Goal: Check status: Check status

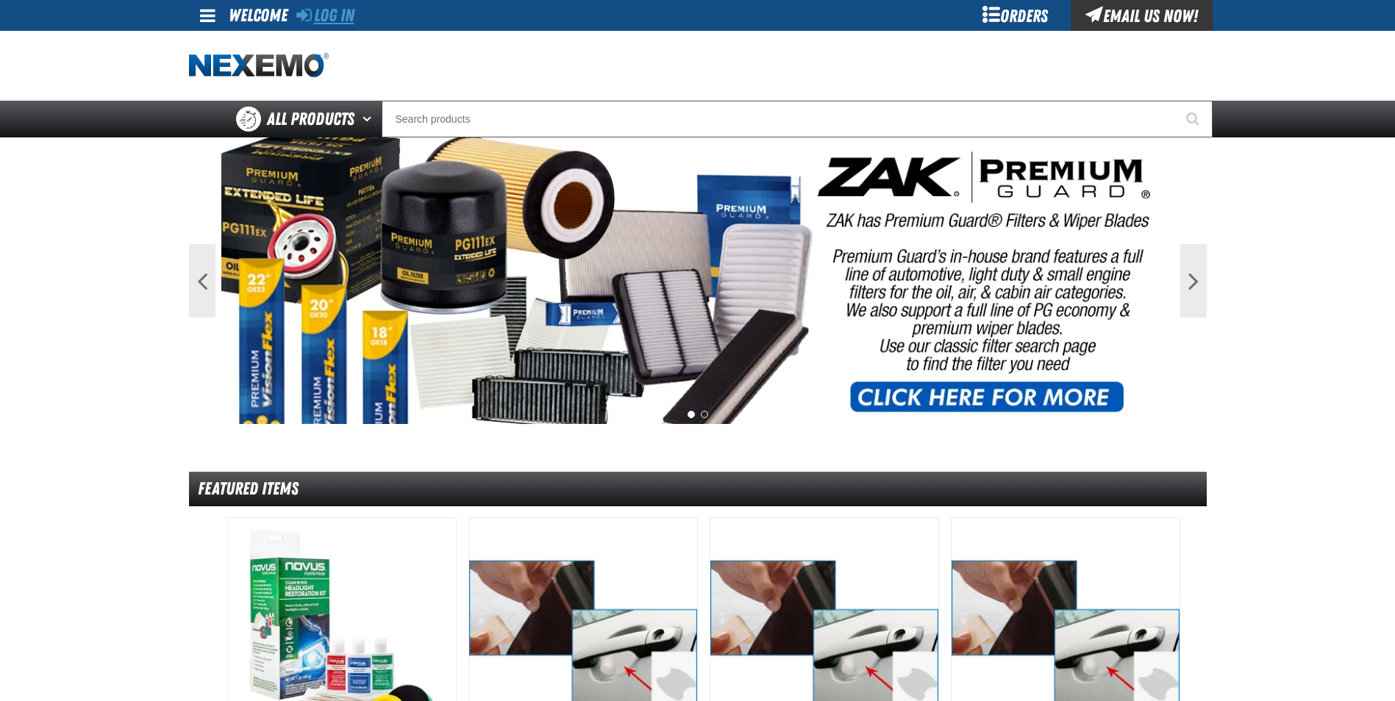
click at [352, 11] on link "Log In" at bounding box center [325, 15] width 58 height 21
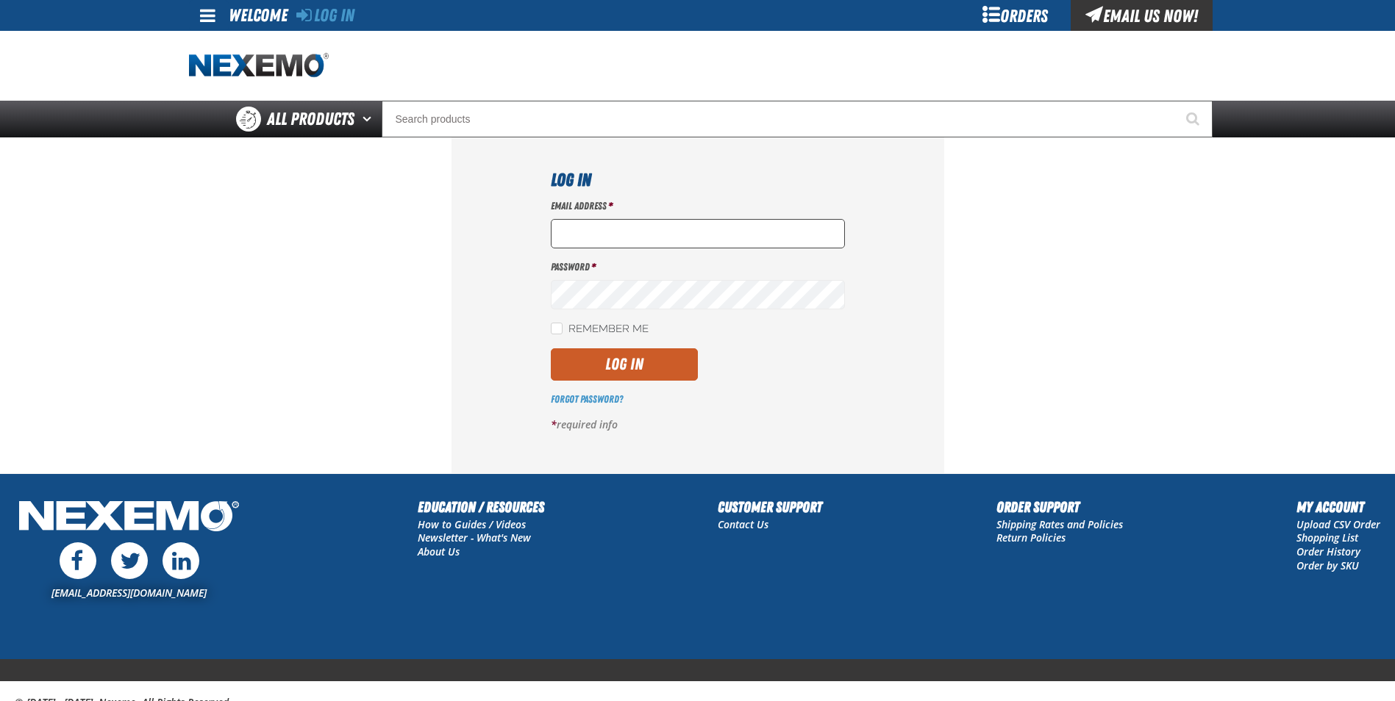
click at [584, 236] on input "Email Address *" at bounding box center [698, 233] width 294 height 29
type input "[EMAIL_ADDRESS][DOMAIN_NAME]"
click at [588, 355] on button "Log In" at bounding box center [624, 365] width 147 height 32
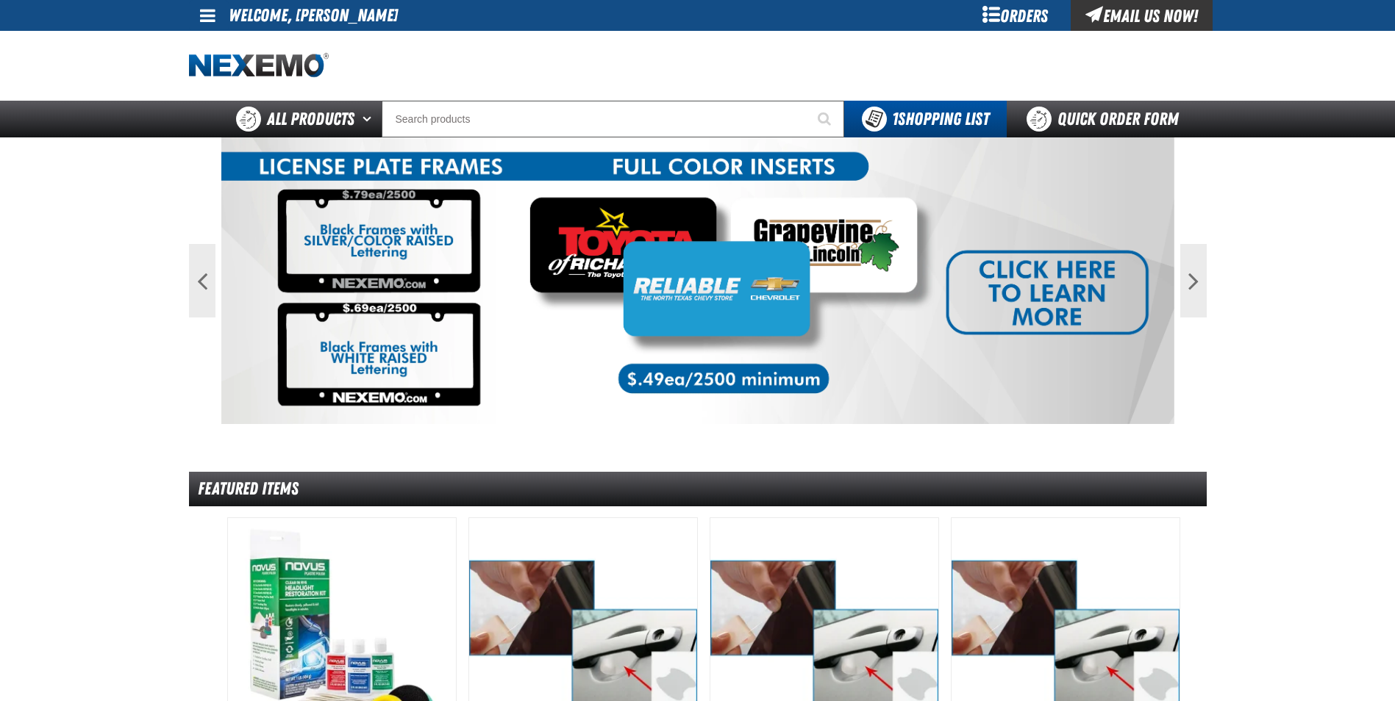
click at [192, 18] on link at bounding box center [209, 15] width 40 height 31
click at [218, 47] on link "My Account My Account" at bounding box center [228, 44] width 65 height 14
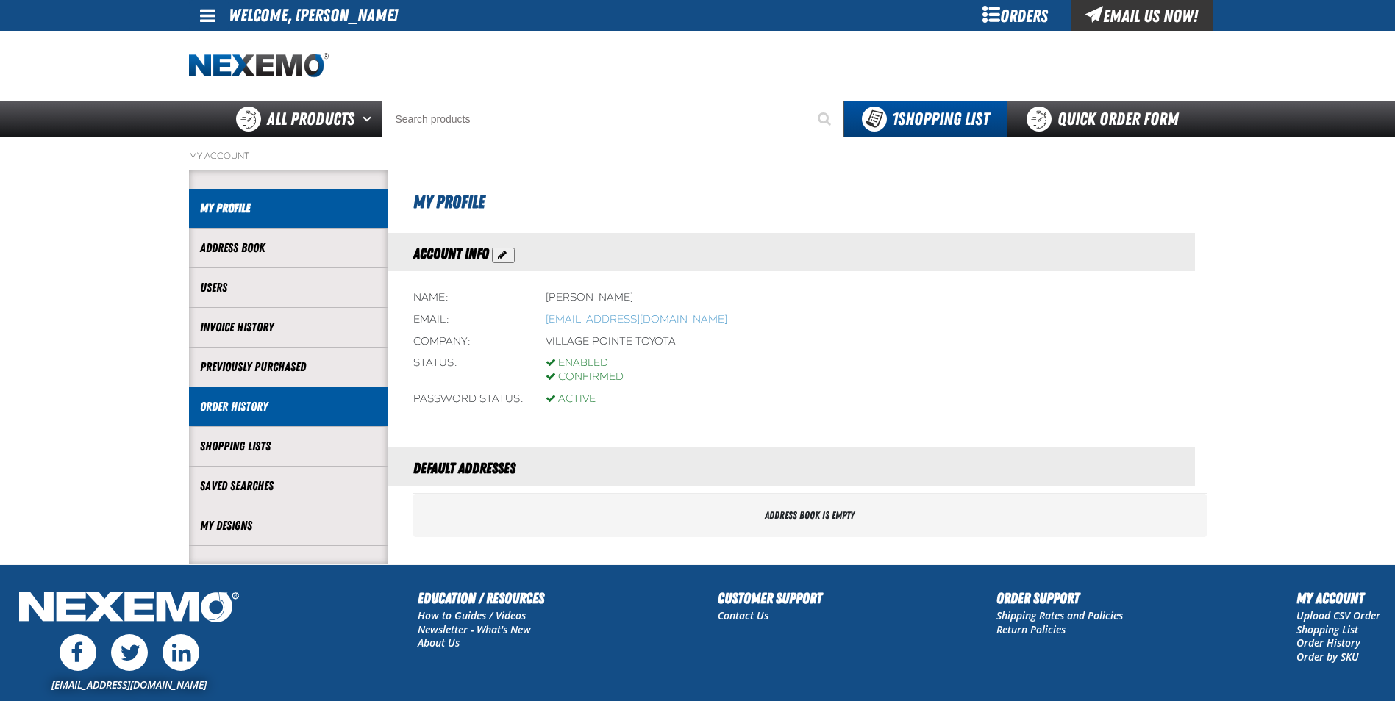
click at [266, 401] on link "Order History" at bounding box center [288, 407] width 176 height 17
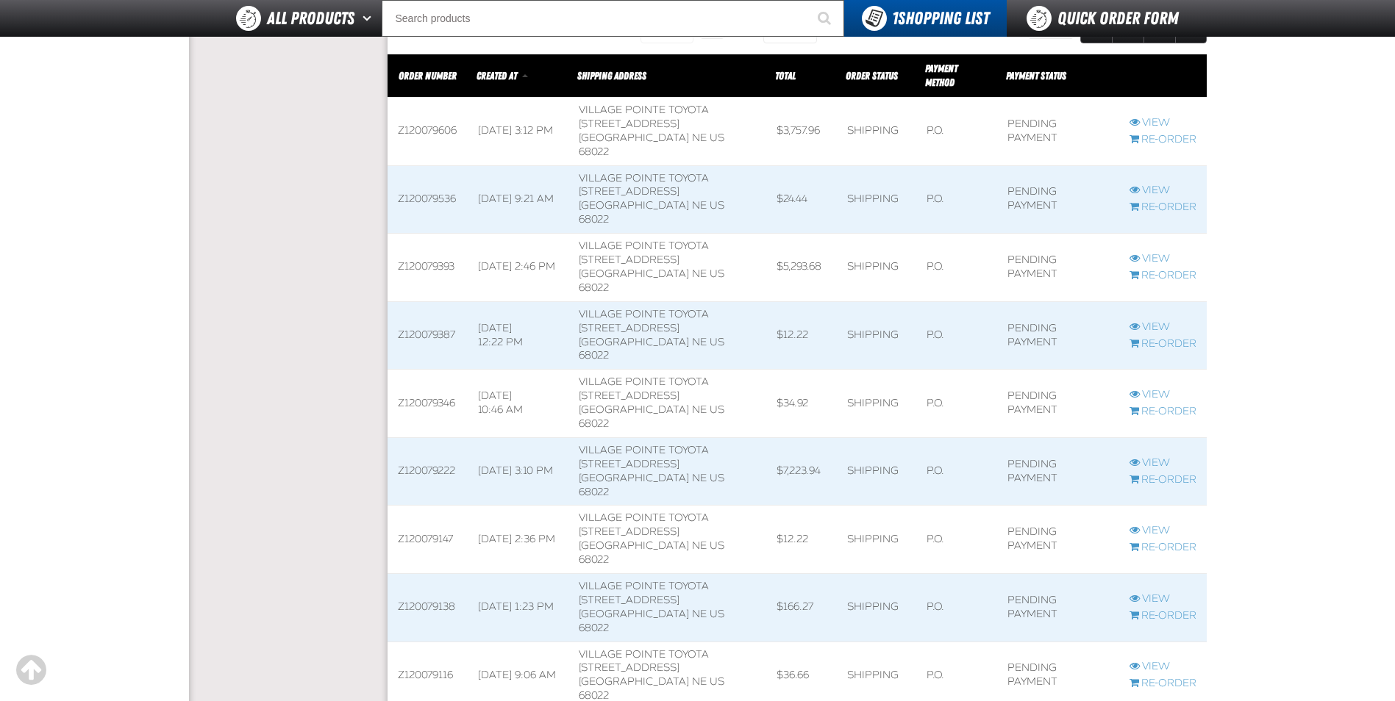
scroll to position [1691, 0]
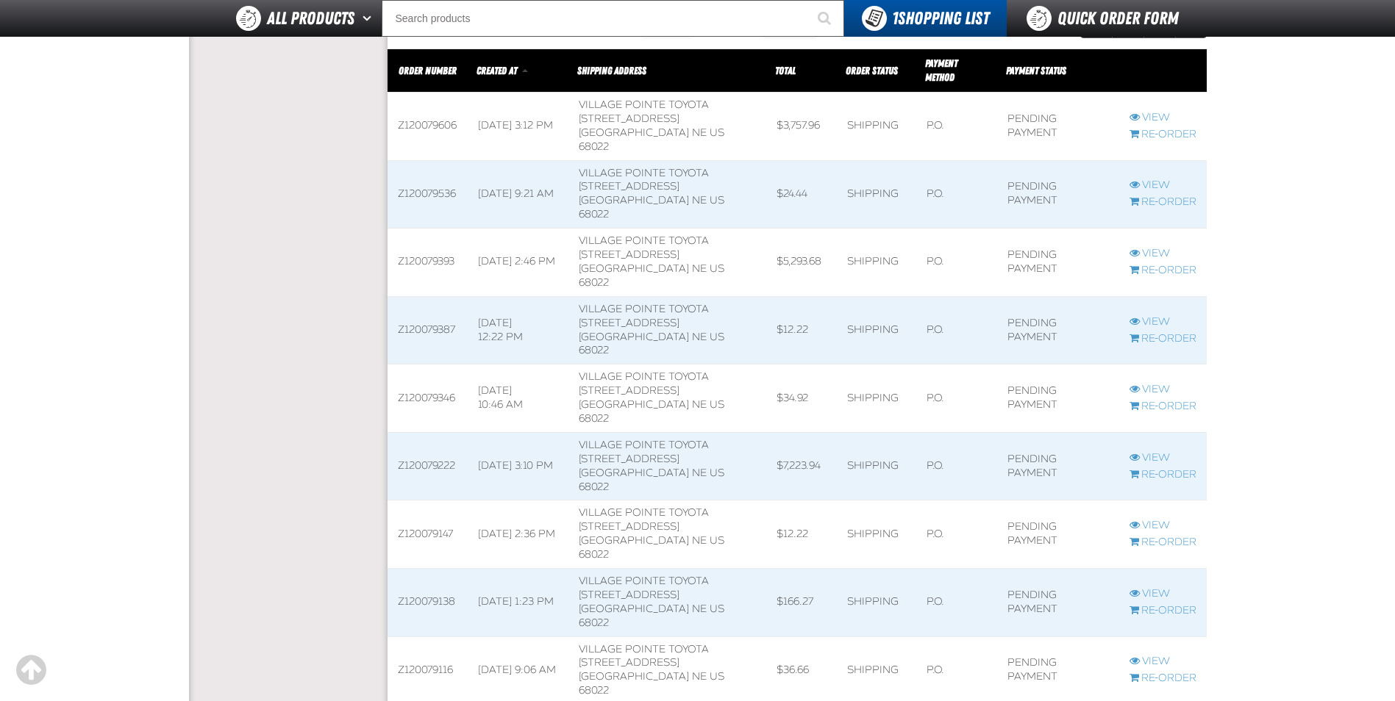
click at [441, 638] on span at bounding box center [428, 672] width 80 height 68
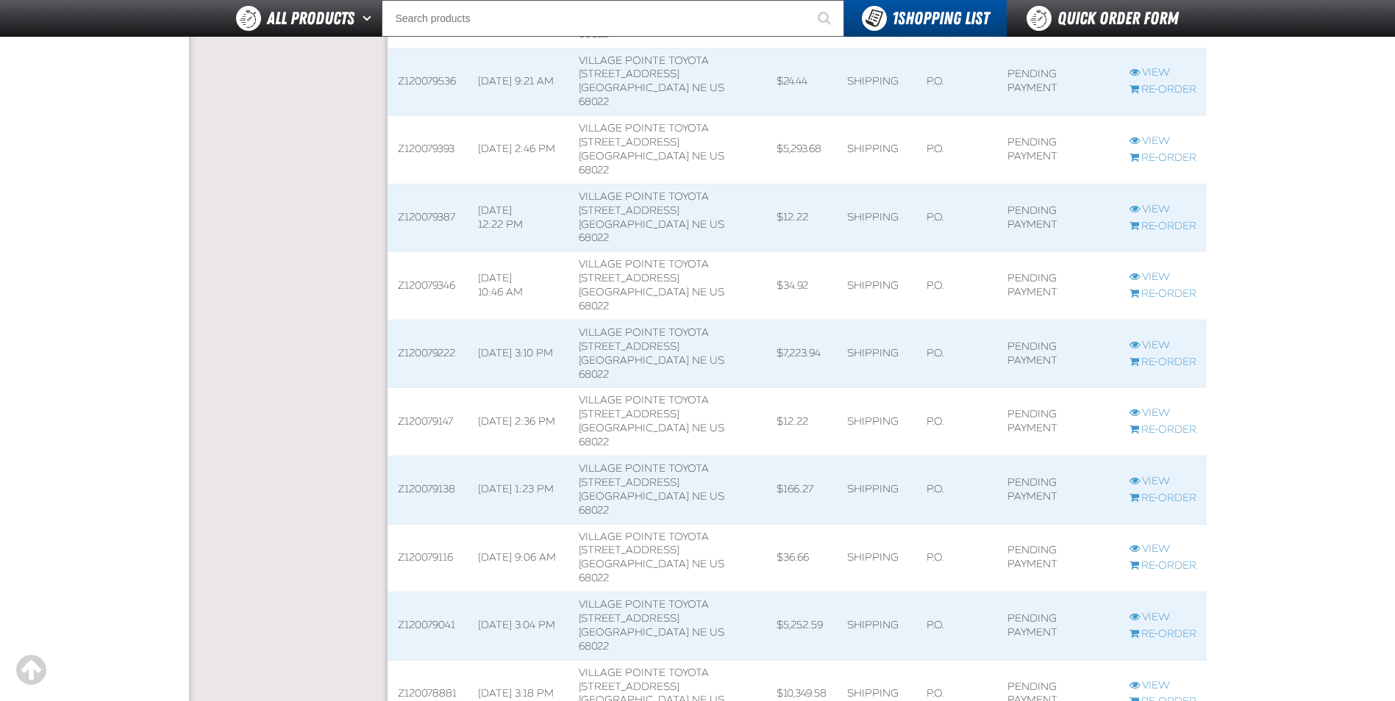
scroll to position [1838, 0]
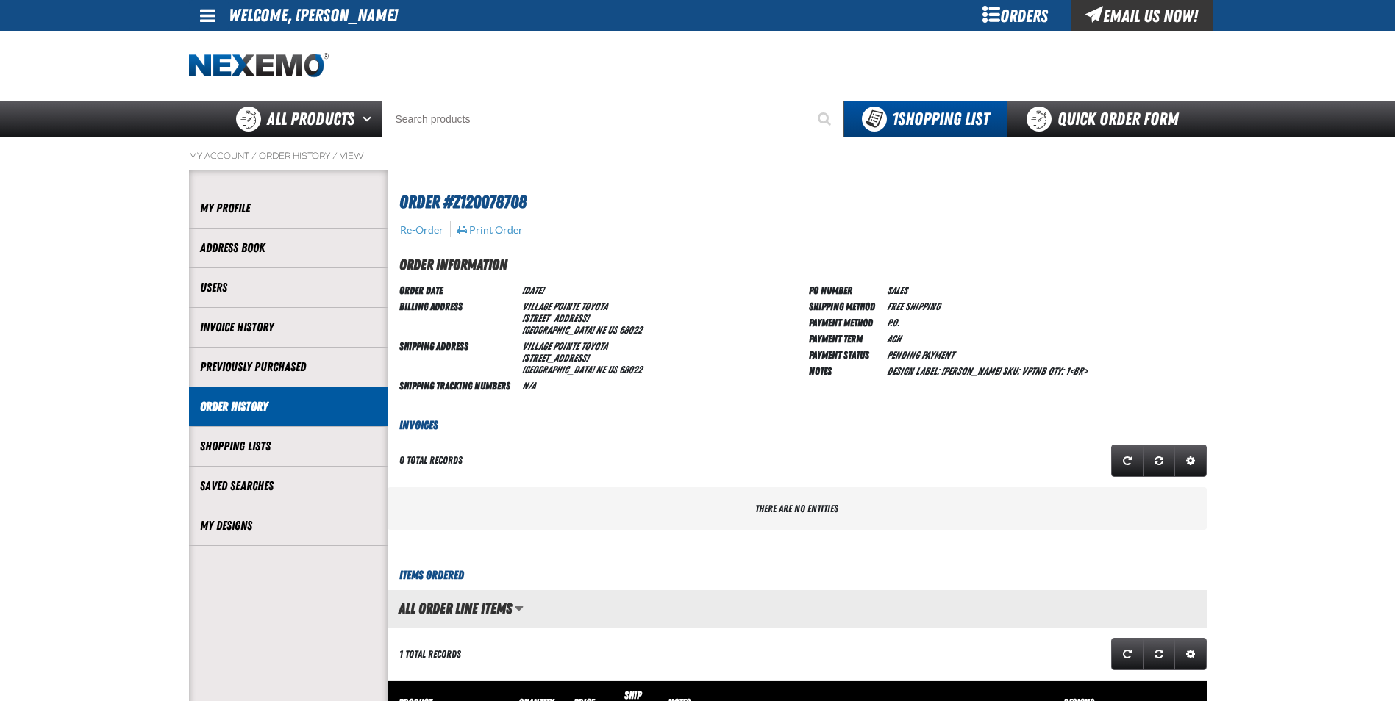
scroll to position [1, 1]
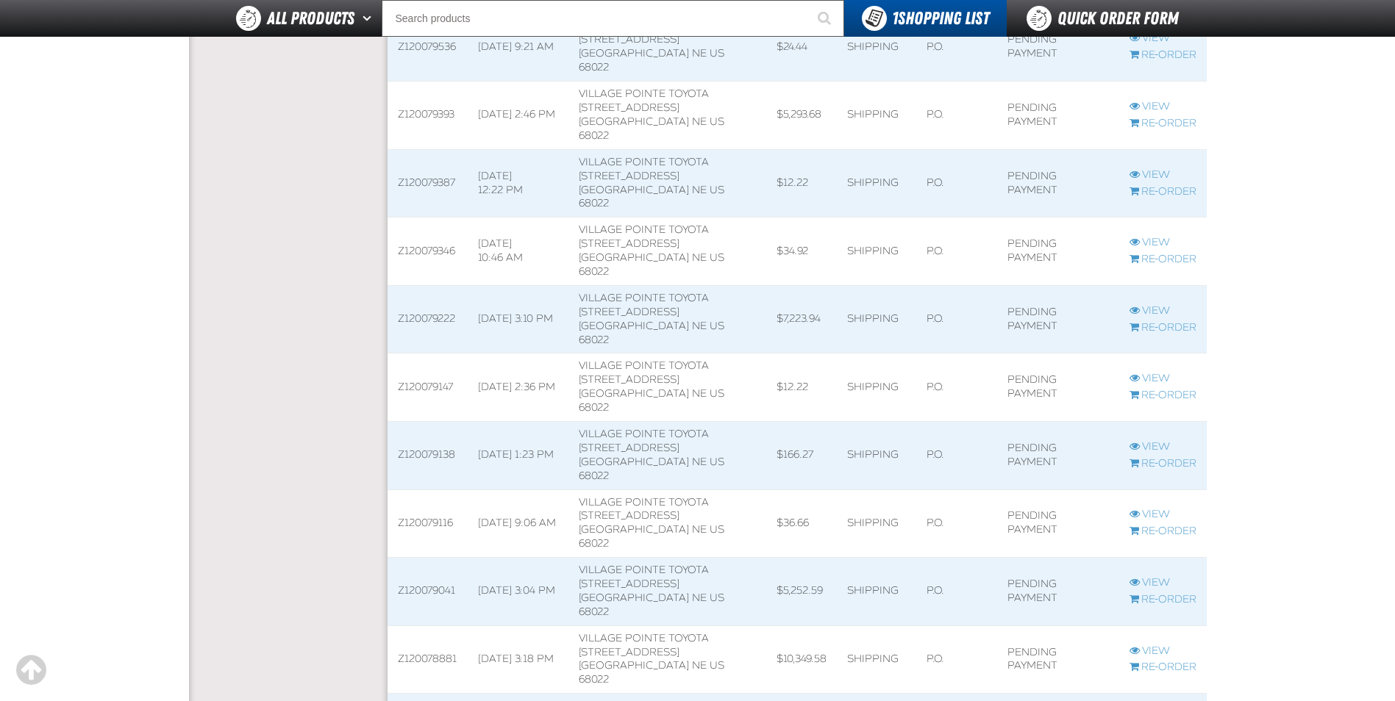
scroll to position [1, 1]
click at [430, 354] on span at bounding box center [428, 388] width 80 height 68
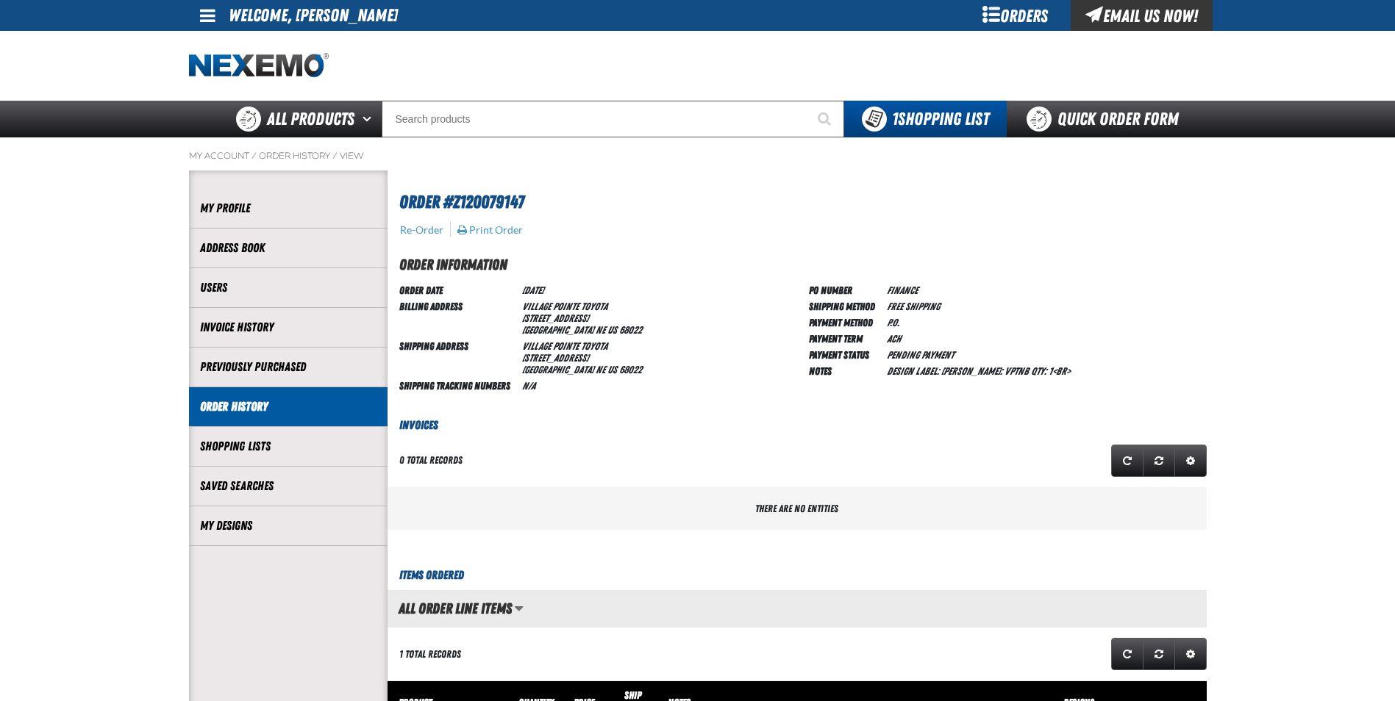
scroll to position [1, 1]
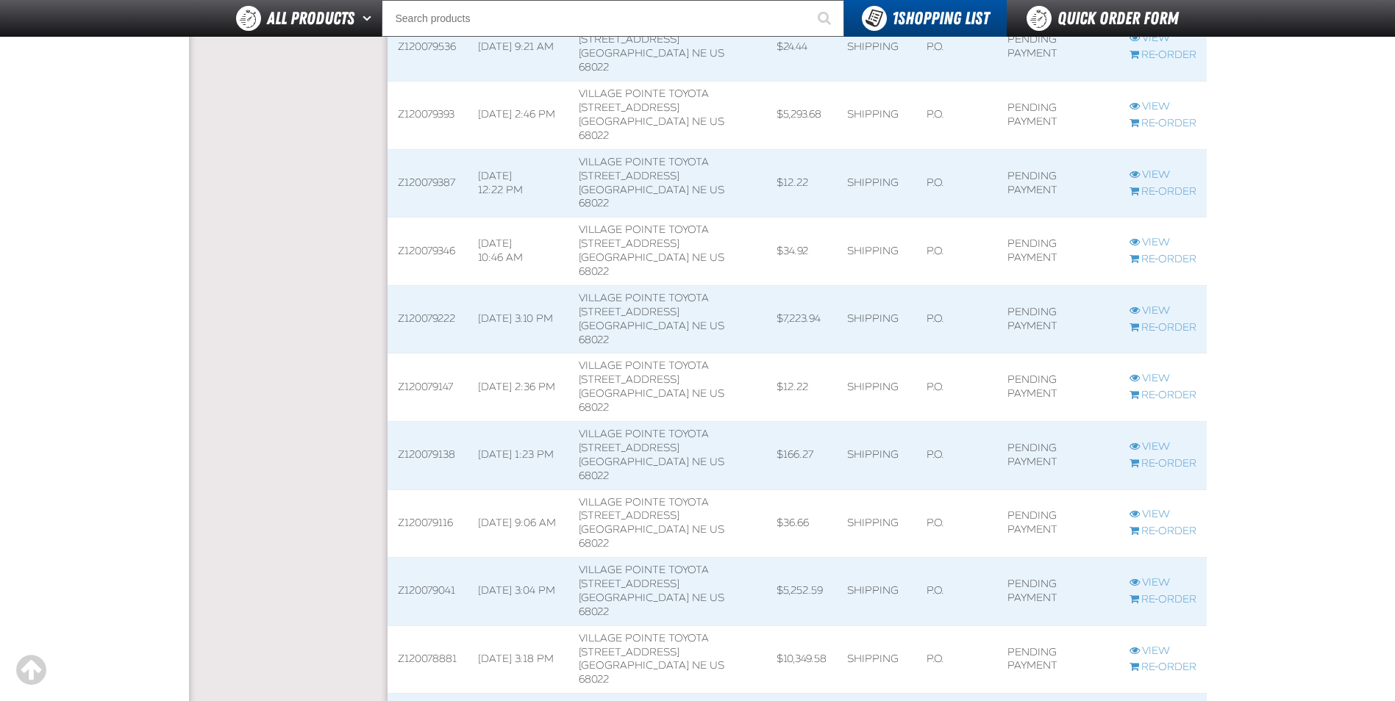
scroll to position [1, 1]
click at [426, 218] on span at bounding box center [428, 252] width 80 height 68
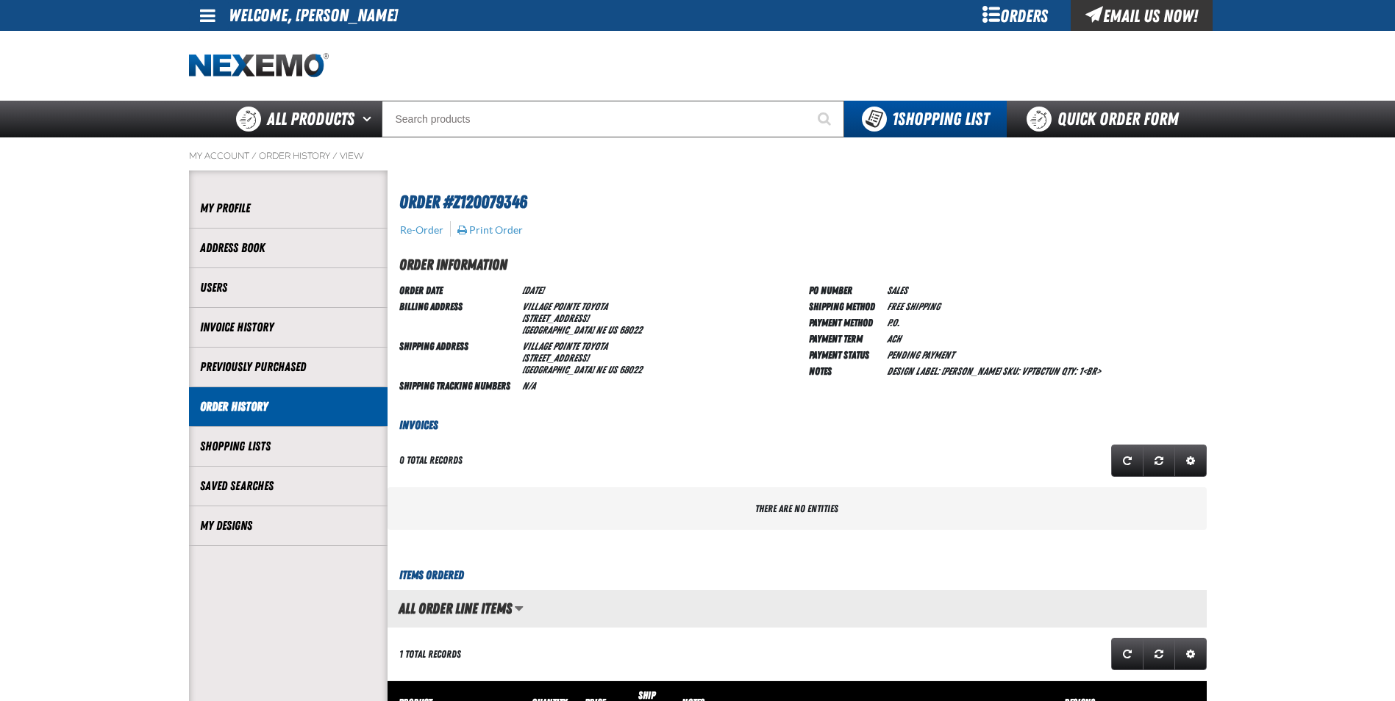
scroll to position [1, 1]
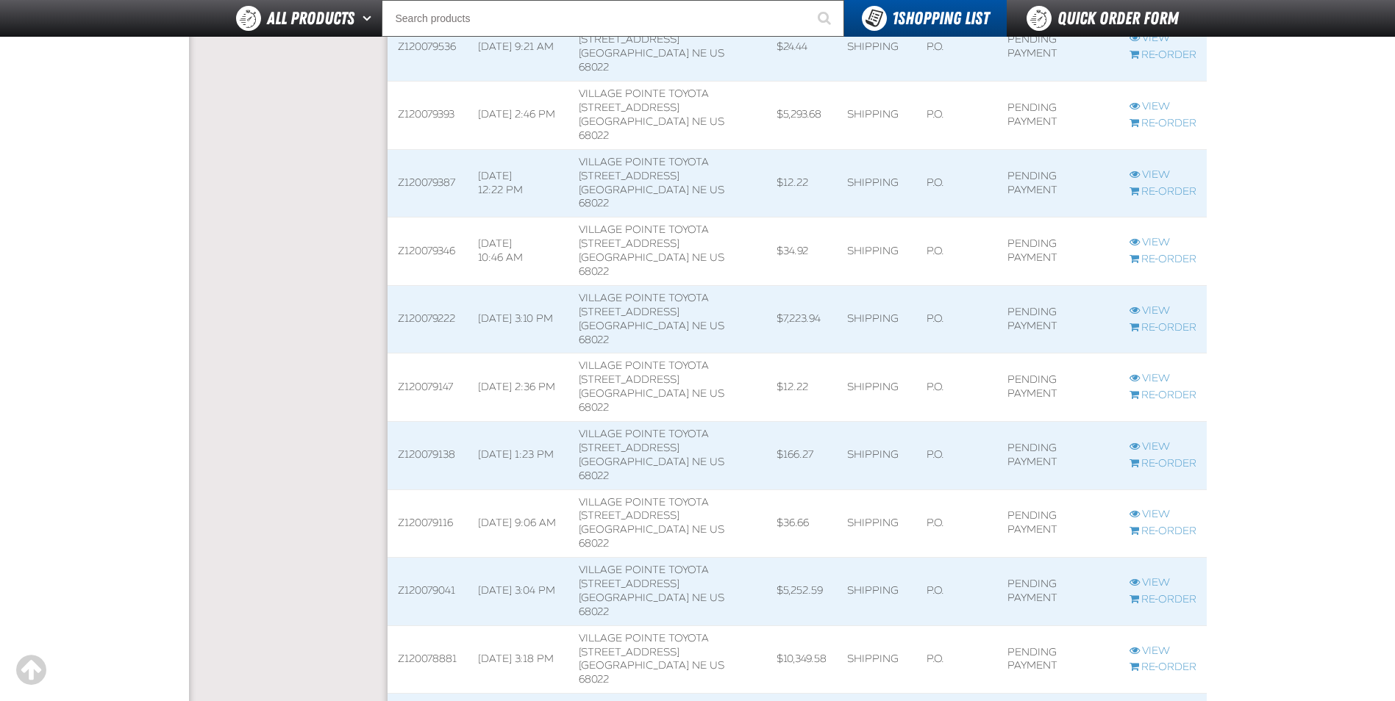
scroll to position [1, 1]
click at [426, 150] on span at bounding box center [428, 184] width 80 height 68
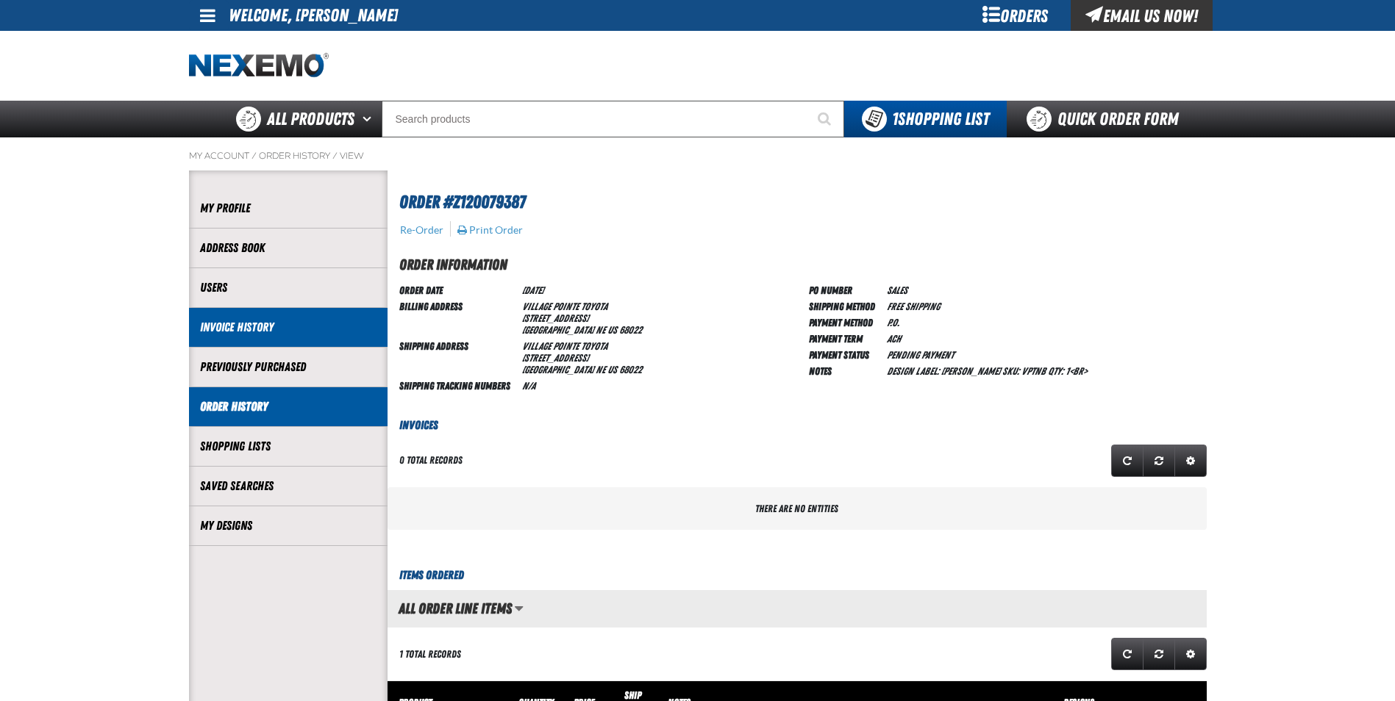
click at [268, 324] on link "Invoice History" at bounding box center [288, 327] width 176 height 17
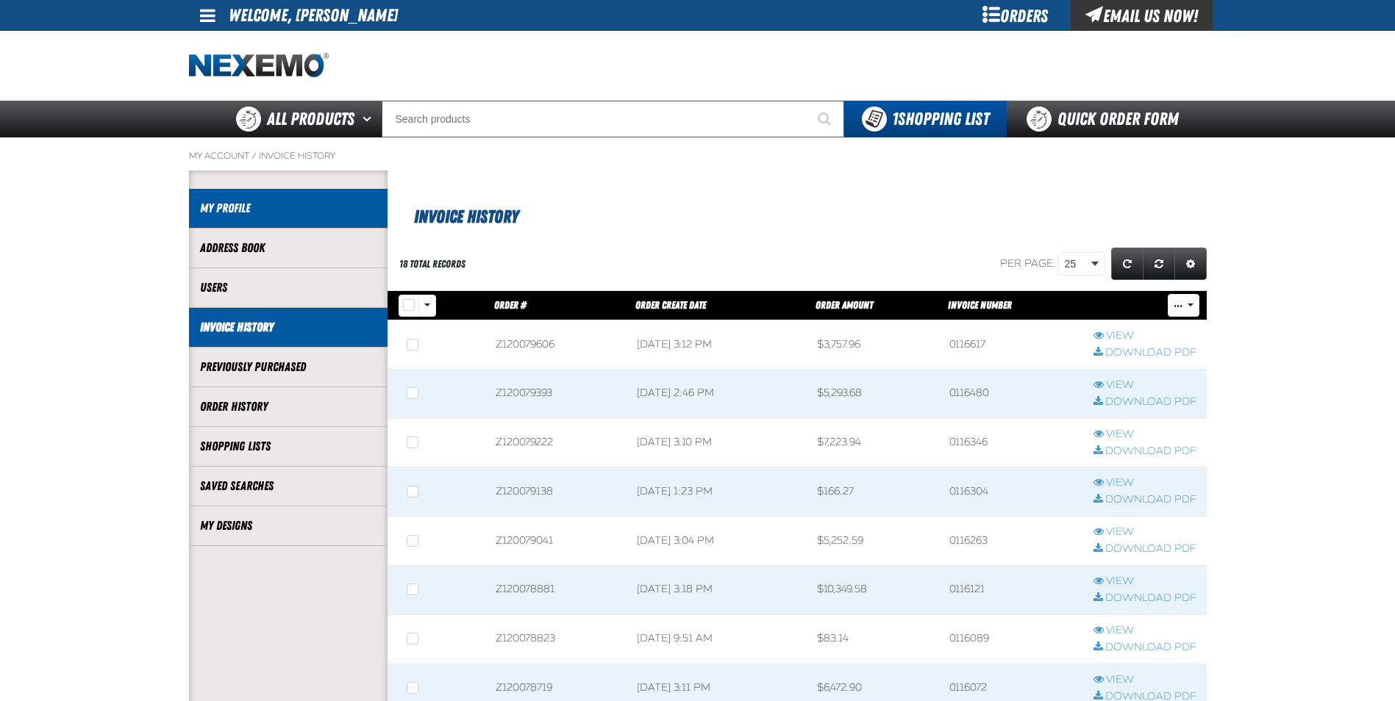
click at [287, 215] on link "My Profile" at bounding box center [288, 208] width 176 height 17
